Goal: Task Accomplishment & Management: Manage account settings

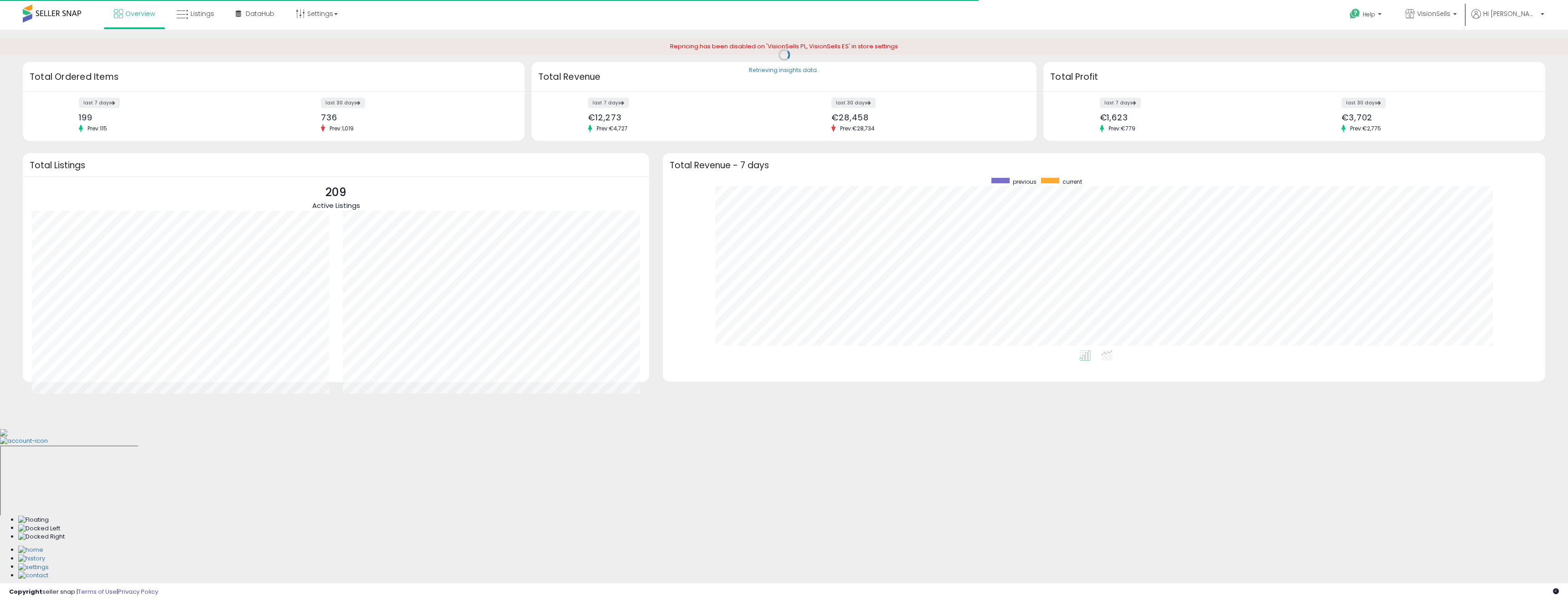
scroll to position [172, 864]
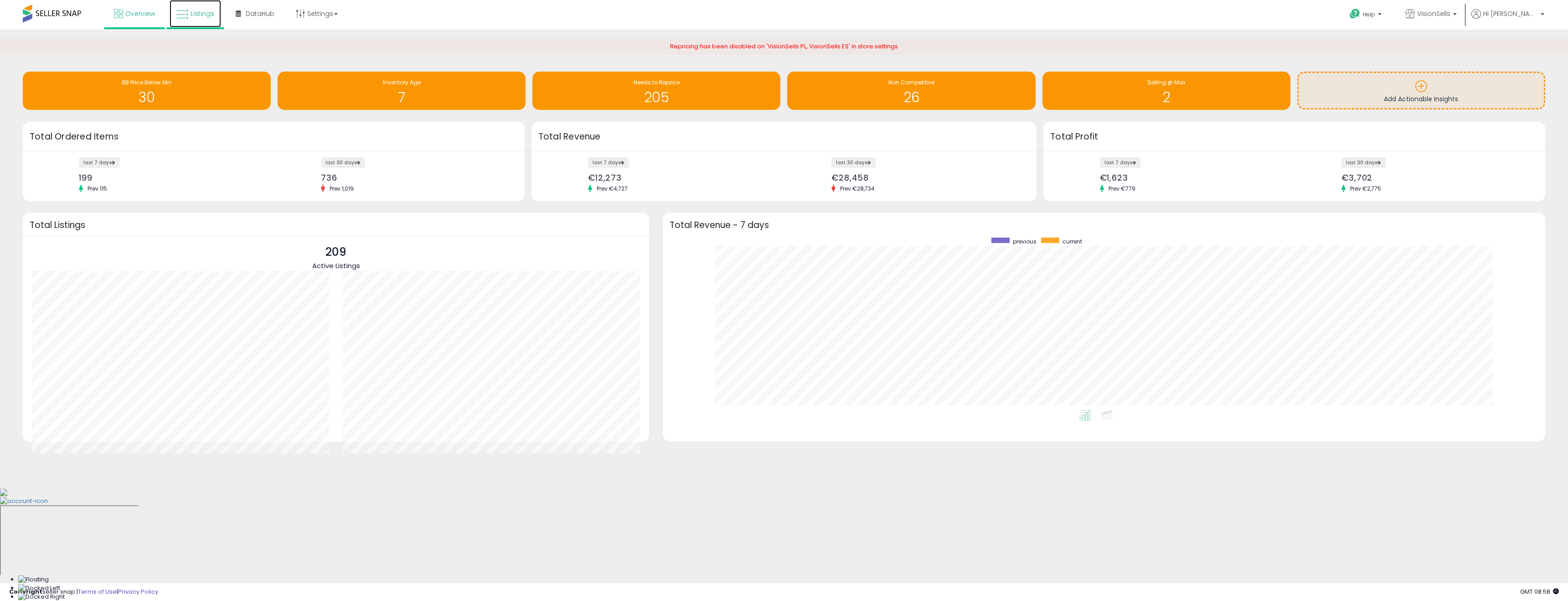
click at [202, 14] on span "Listings" at bounding box center [202, 13] width 24 height 9
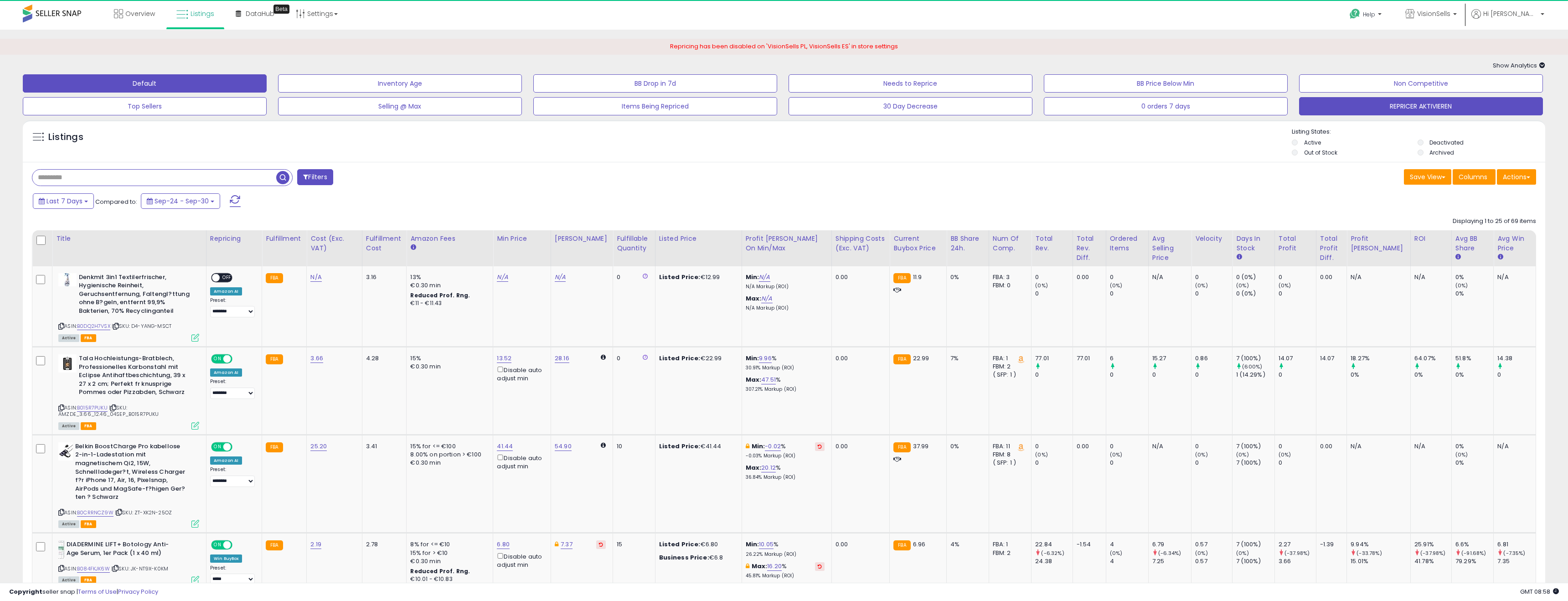
click at [1390, 104] on button "REPRICER AKTIVIEREN" at bounding box center [1421, 107] width 244 height 18
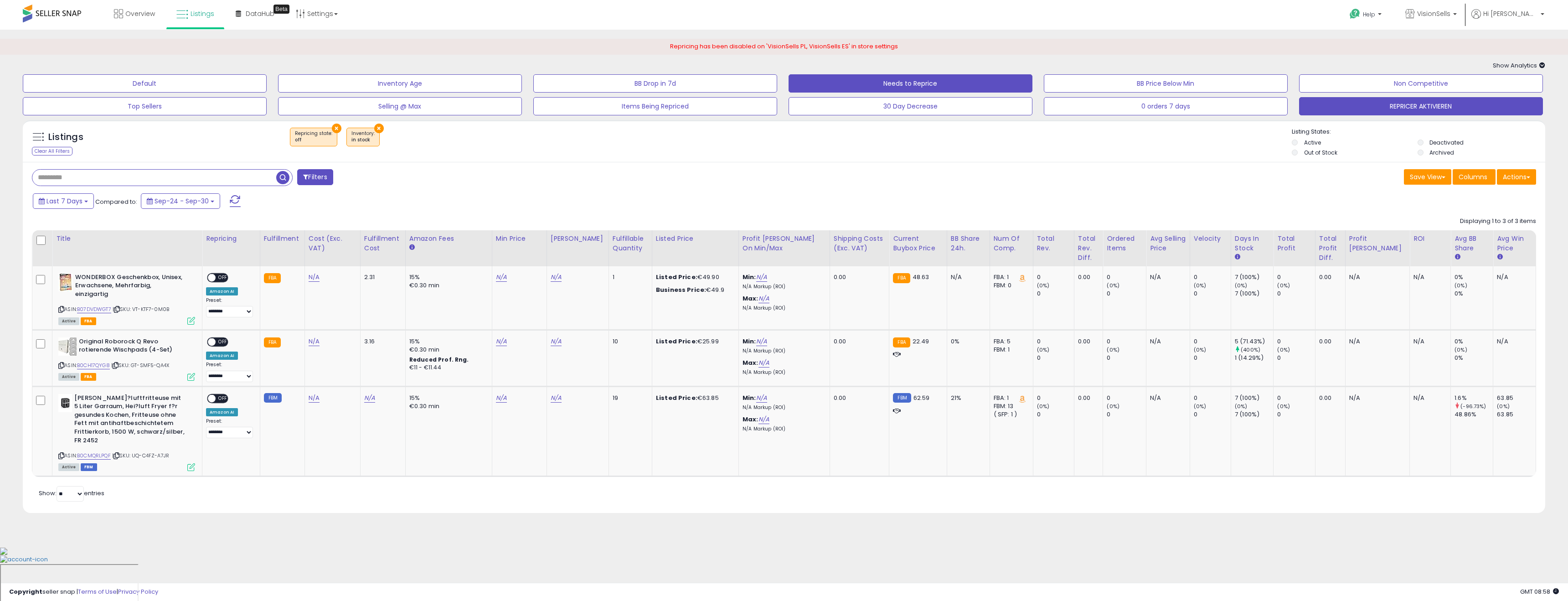
click at [906, 86] on button "Needs to Reprice" at bounding box center [910, 83] width 244 height 18
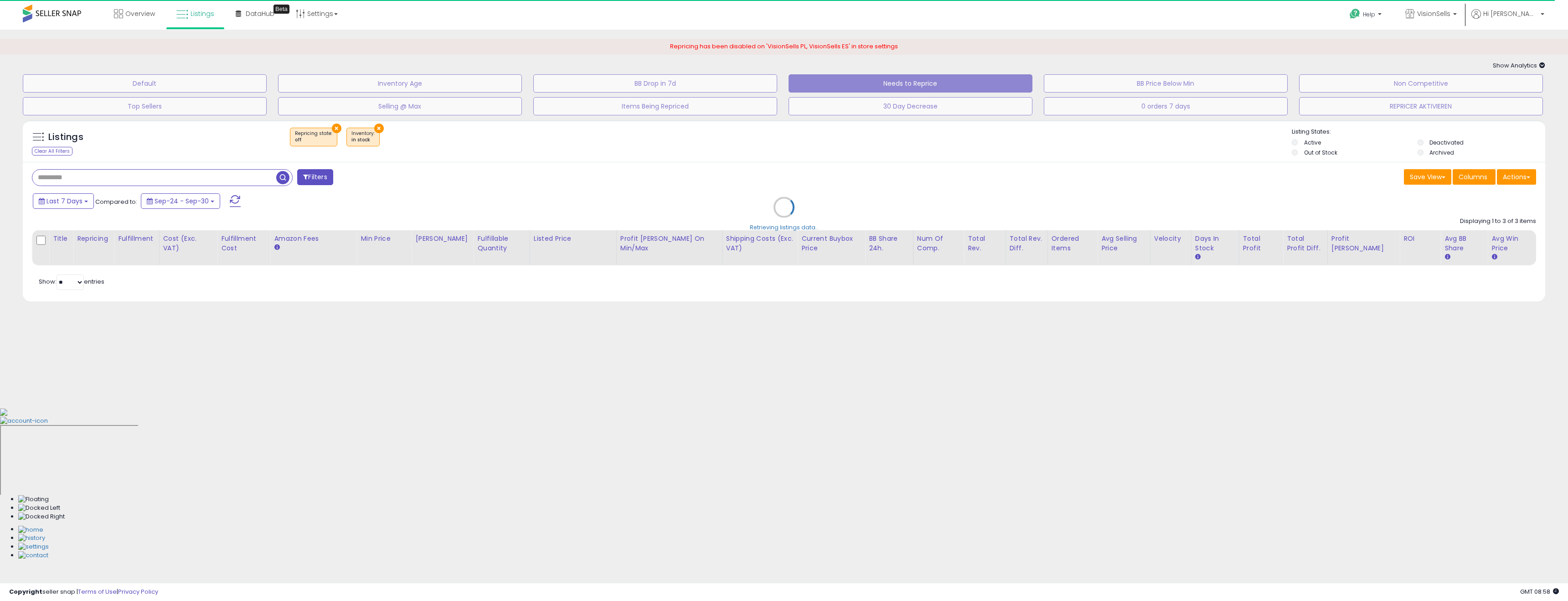
select select "**"
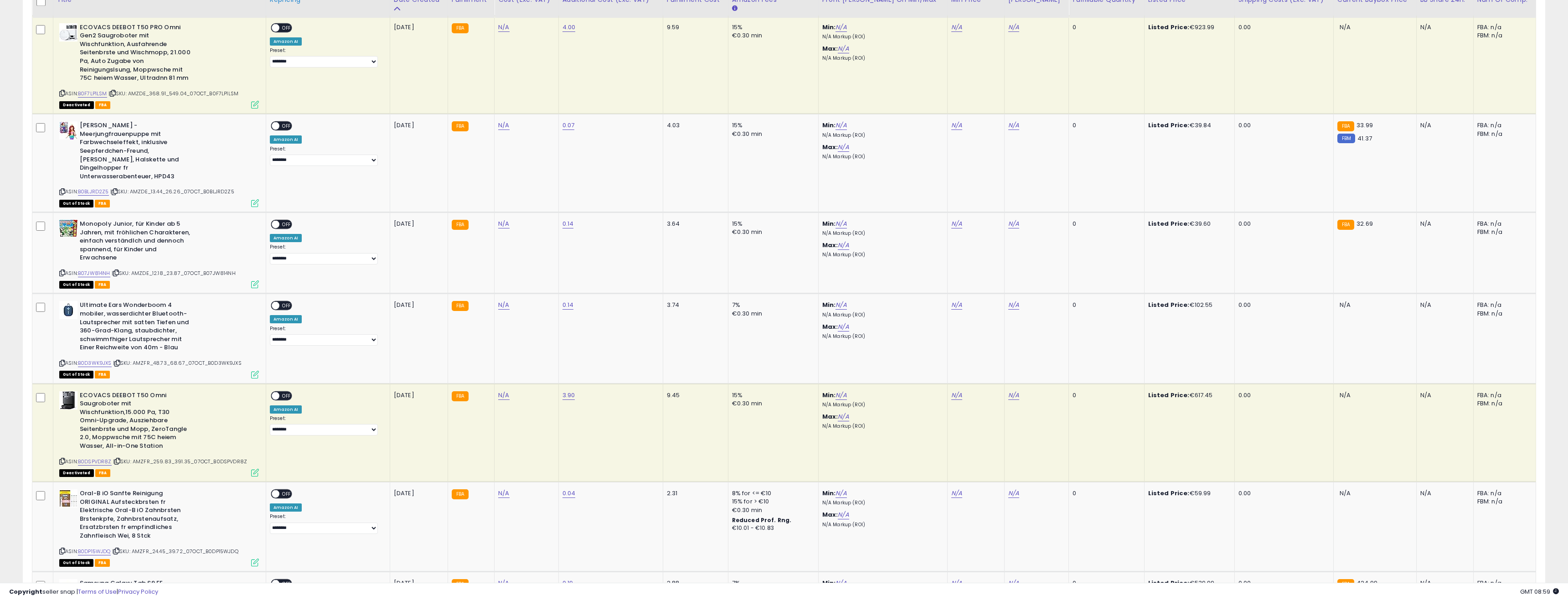
scroll to position [1464, 0]
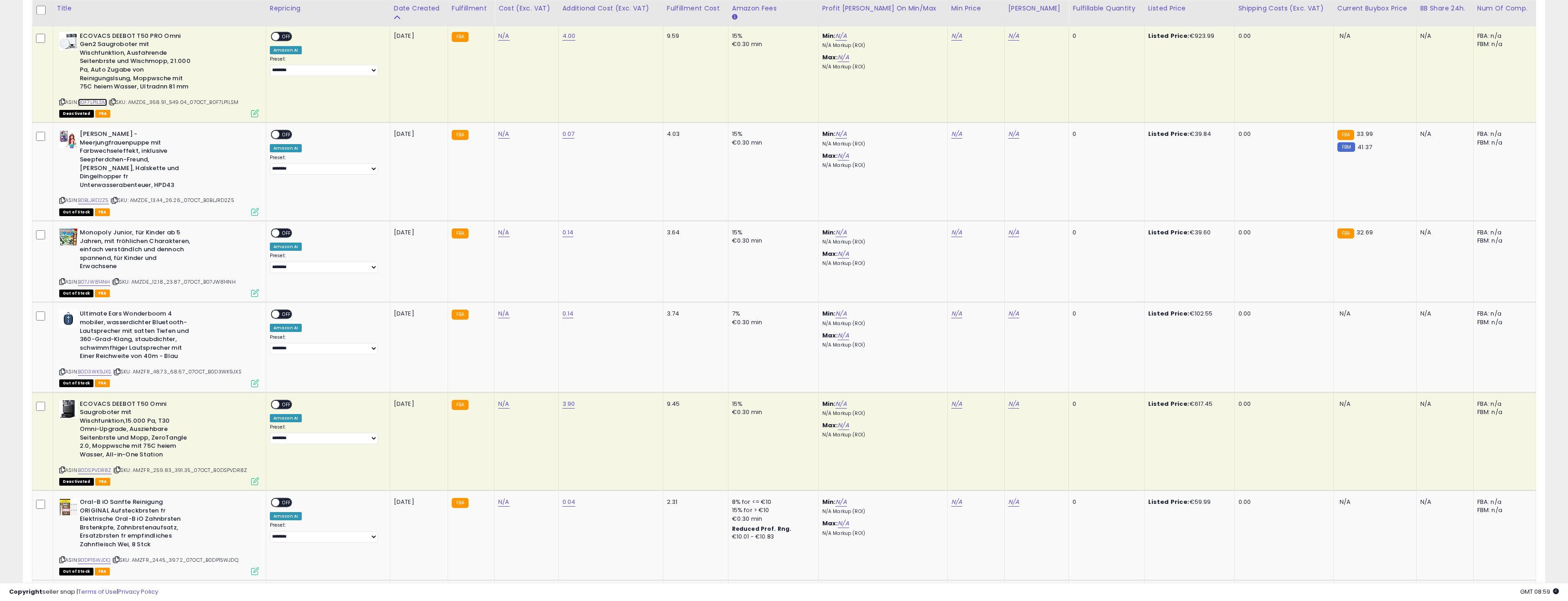
click at [99, 99] on link "B0F7LP1LSM" at bounding box center [93, 102] width 29 height 8
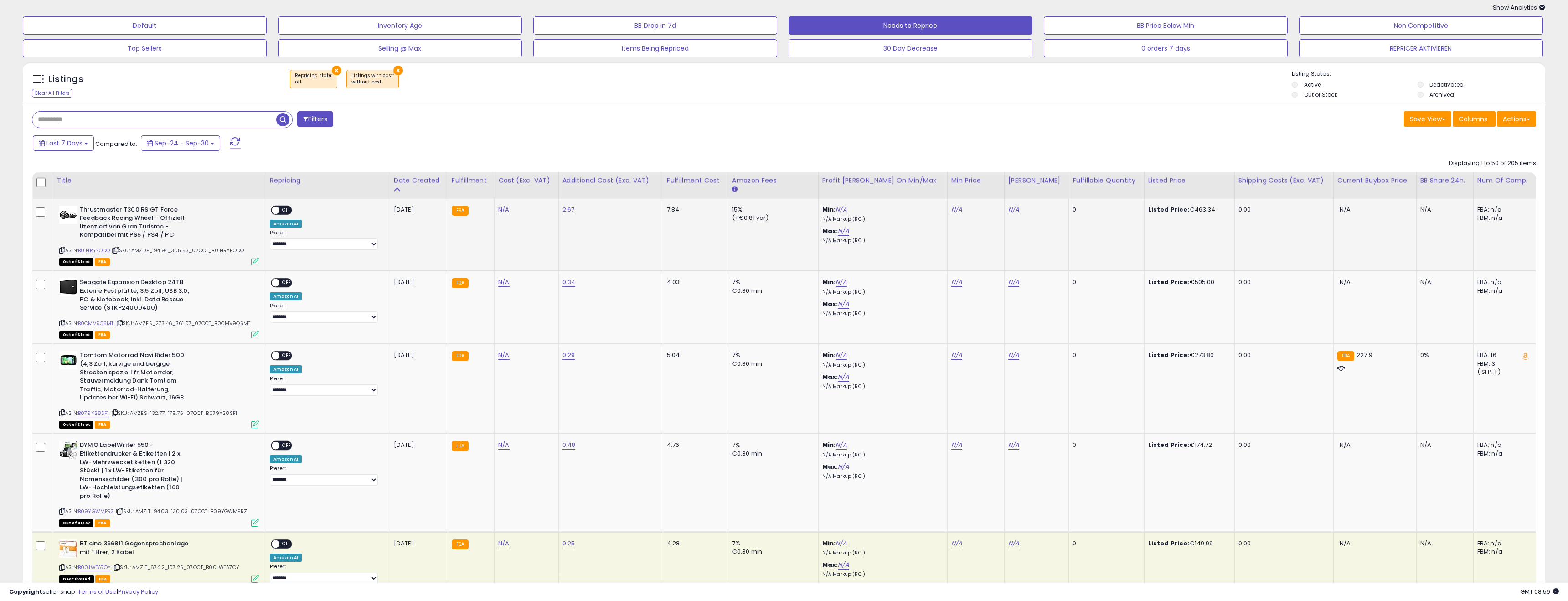
scroll to position [0, 0]
